Goal: Transaction & Acquisition: Purchase product/service

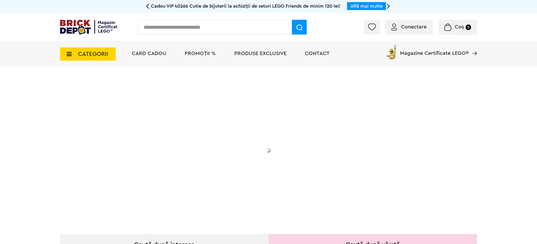
click at [88, 54] on span "CATEGORII" at bounding box center [93, 54] width 30 height 6
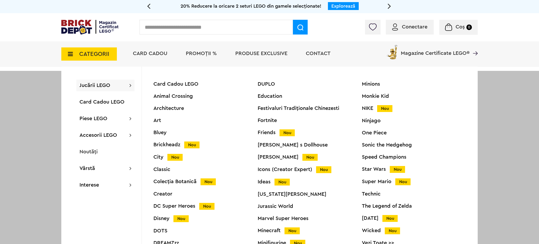
click at [388, 156] on div "Speed Champions" at bounding box center [414, 156] width 104 height 5
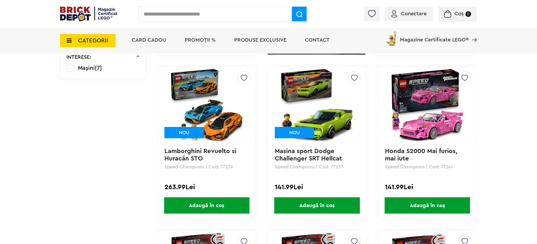
scroll to position [281, 0]
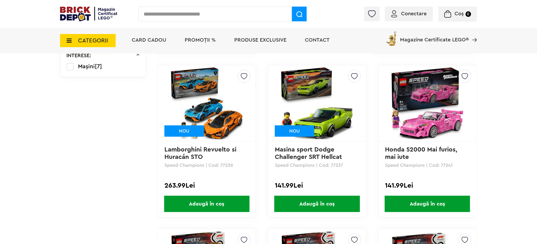
click at [415, 203] on span "Adaugă în coș" at bounding box center [426, 204] width 85 height 16
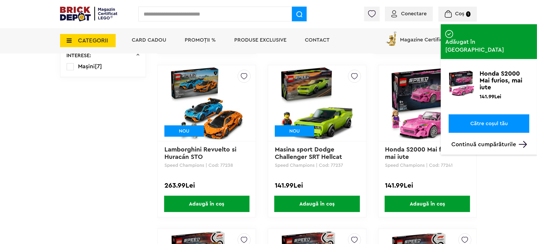
click at [486, 114] on link "Către coșul tău" at bounding box center [488, 123] width 81 height 18
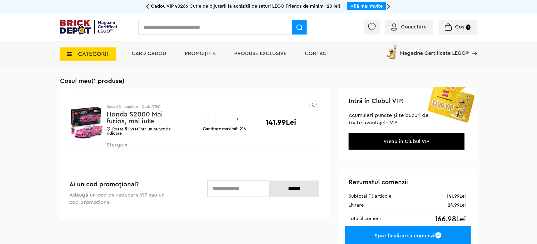
drag, startPoint x: 407, startPoint y: 28, endPoint x: 406, endPoint y: 38, distance: 10.3
click at [407, 27] on span "Conectare" at bounding box center [414, 26] width 26 height 5
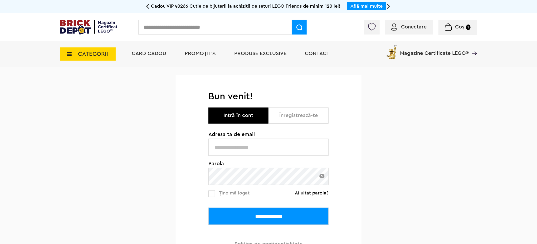
click at [276, 141] on input "text" at bounding box center [268, 146] width 120 height 17
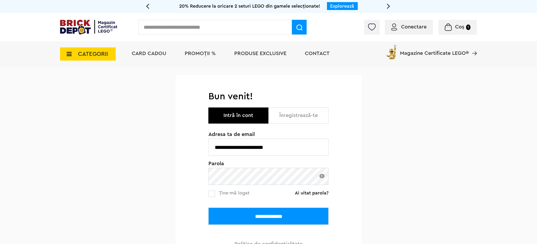
type input "**********"
click at [208, 207] on input "**********" at bounding box center [268, 215] width 120 height 17
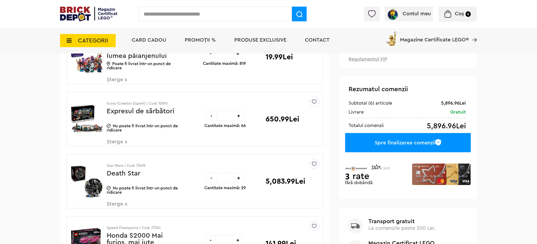
scroll to position [105, 0]
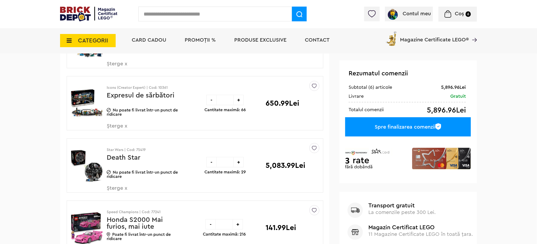
click at [207, 161] on div "-" at bounding box center [211, 162] width 10 height 10
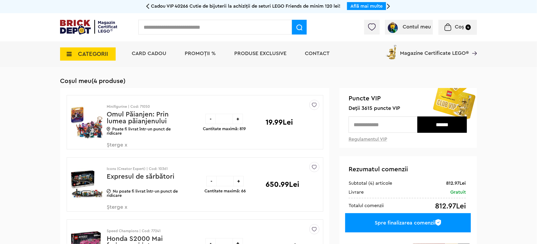
click at [203, 53] on span "PROMOȚII %" at bounding box center [200, 53] width 31 height 5
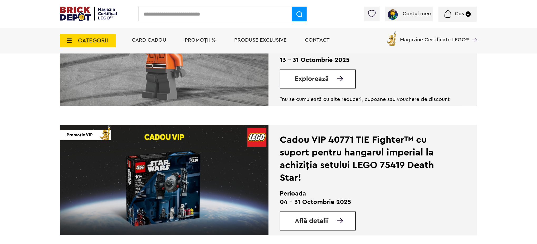
scroll to position [70, 0]
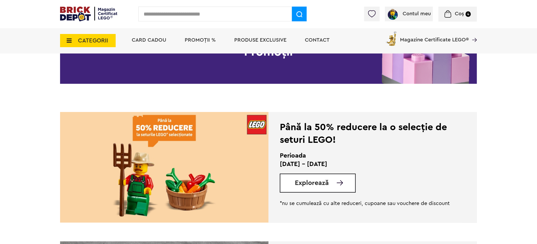
click at [315, 185] on span "Explorează" at bounding box center [312, 183] width 34 height 7
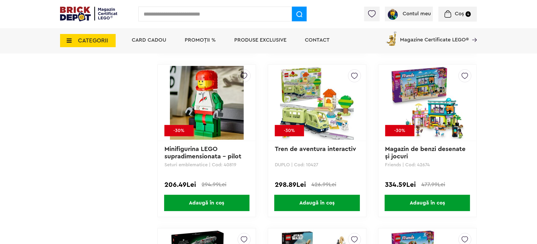
scroll to position [983, 0]
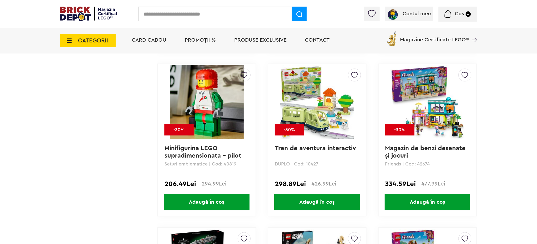
drag, startPoint x: 319, startPoint y: 161, endPoint x: 305, endPoint y: 160, distance: 14.2
click at [305, 161] on p "DUPLO | Cod: 10427" at bounding box center [317, 163] width 85 height 5
copy p "10427"
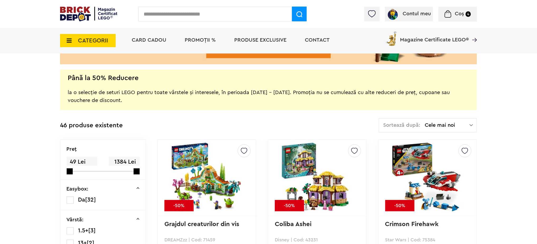
scroll to position [0, 0]
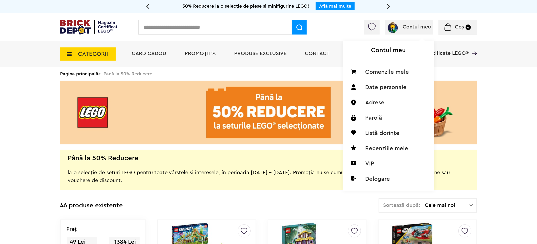
click at [413, 28] on span "Contul meu" at bounding box center [417, 26] width 28 height 5
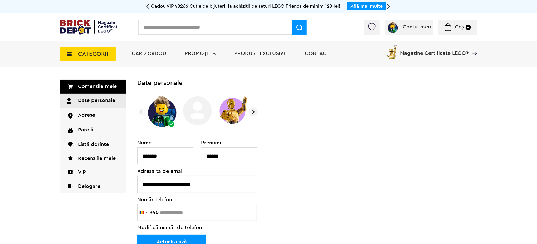
click at [197, 53] on span "PROMOȚII %" at bounding box center [200, 53] width 31 height 5
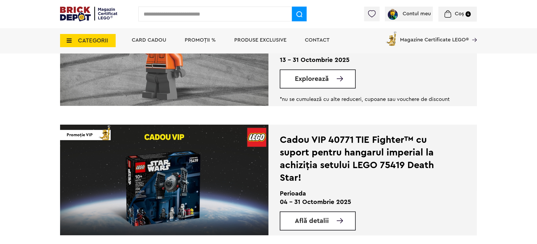
scroll to position [211, 0]
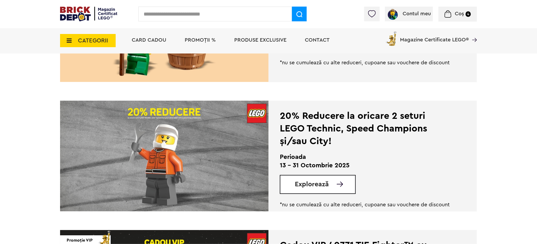
click at [306, 184] on span "Explorează" at bounding box center [312, 184] width 34 height 7
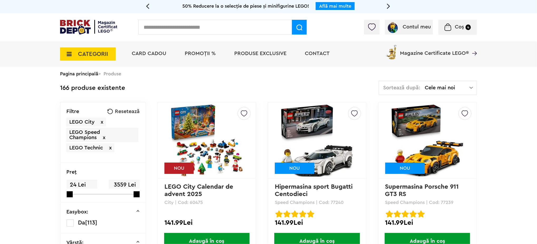
click at [197, 49] on li "PROMOȚII %" at bounding box center [200, 54] width 42 height 26
click at [197, 52] on span "PROMOȚII %" at bounding box center [200, 53] width 31 height 5
